Goal: Task Accomplishment & Management: Use online tool/utility

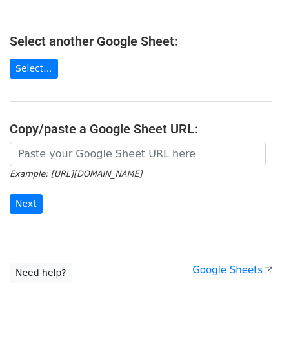
scroll to position [129, 0]
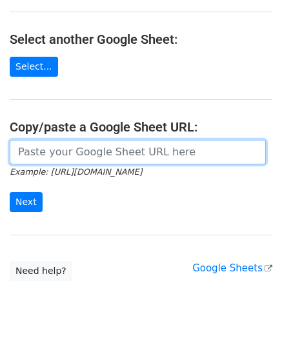
click at [50, 148] on input "url" at bounding box center [138, 152] width 256 height 24
paste input "[URL][DOMAIN_NAME]"
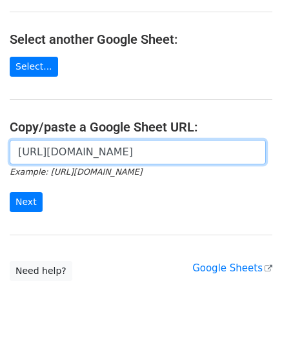
scroll to position [0, 277]
type input "[URL][DOMAIN_NAME]"
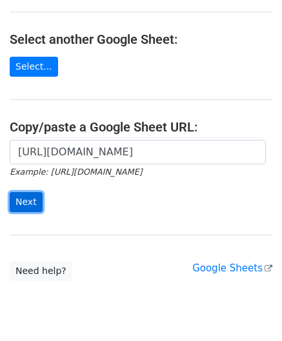
click at [31, 195] on input "Next" at bounding box center [26, 202] width 33 height 20
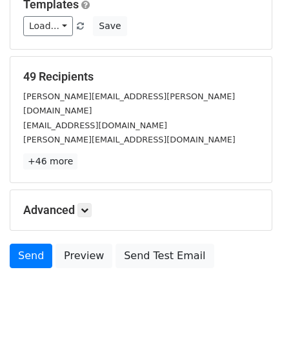
scroll to position [157, 0]
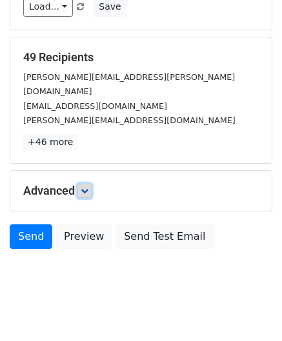
click at [88, 187] on icon at bounding box center [85, 191] width 8 height 8
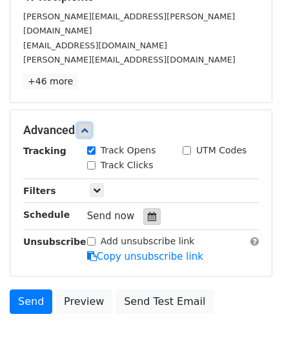
scroll to position [222, 0]
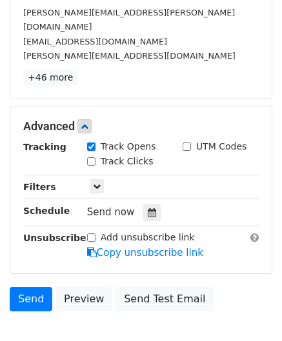
drag, startPoint x: 146, startPoint y: 193, endPoint x: 142, endPoint y: 183, distance: 10.2
click at [148, 208] on icon at bounding box center [152, 212] width 8 height 9
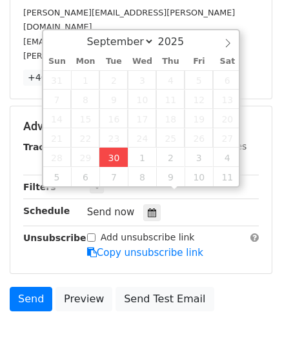
type input "2025-09-30 14:17"
type input "02"
type input "17"
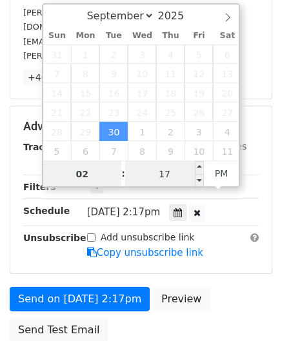
paste input "4"
type input "4"
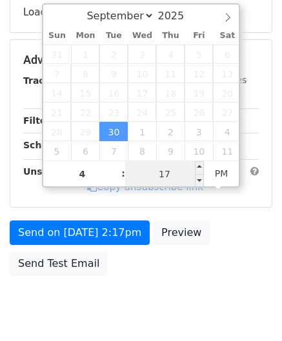
type input "2025-09-30 16:17"
type input "04"
click at [172, 169] on input "17" at bounding box center [164, 174] width 79 height 26
type input "00"
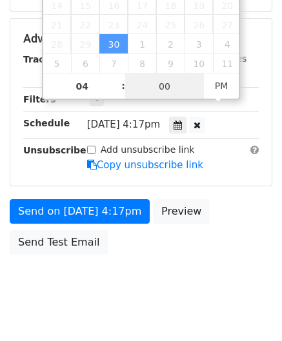
scroll to position [313, 0]
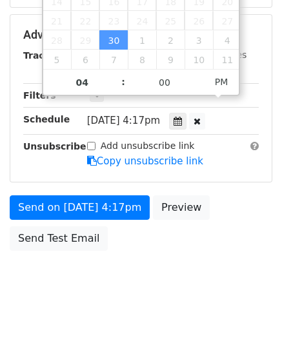
type input "2025-09-30 16:00"
click at [240, 238] on body "New Campaign Daily emails left: 50 Google Sheet: Untitled spreadsheet Variables…" at bounding box center [141, 2] width 282 height 612
